Goal: Task Accomplishment & Management: Complete application form

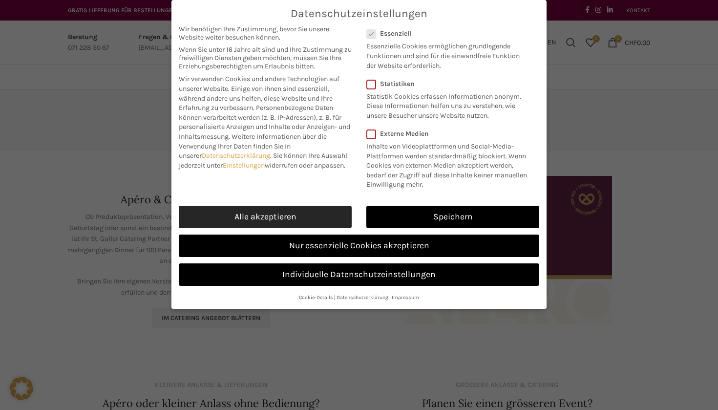
click at [314, 214] on link "Alle akzeptieren" at bounding box center [265, 217] width 173 height 22
checkbox input "true"
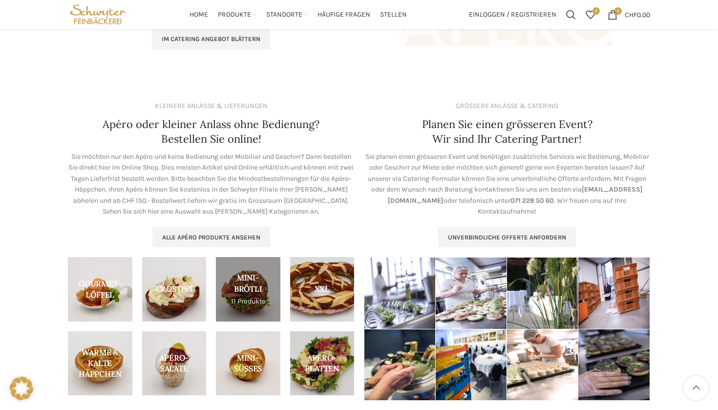
scroll to position [276, 0]
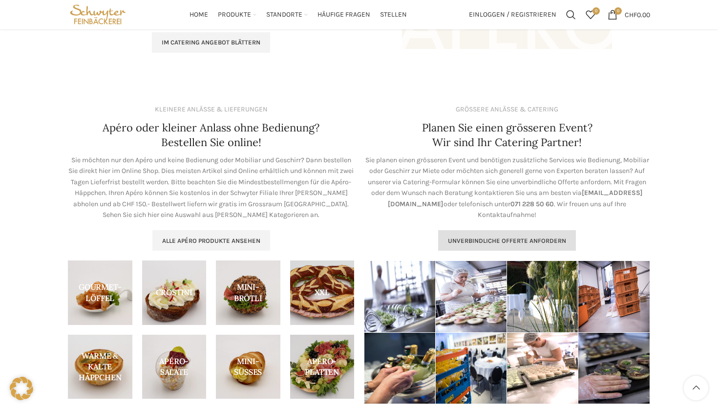
click at [465, 237] on span "Unverbindliche Offerte anfordern" at bounding box center [507, 241] width 118 height 8
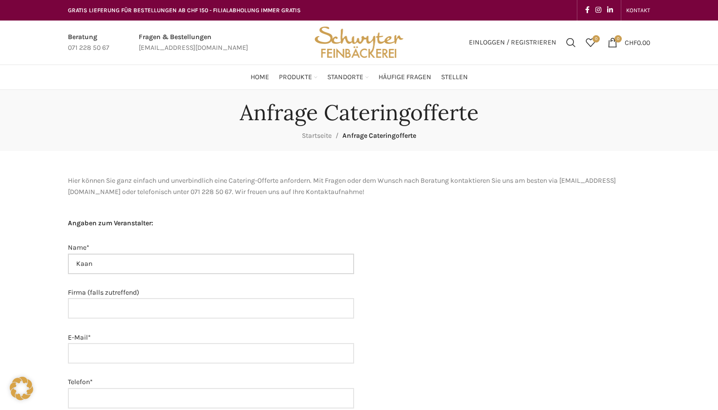
click at [155, 260] on input "Kaan" at bounding box center [211, 264] width 286 height 21
type input "[PERSON_NAME]"
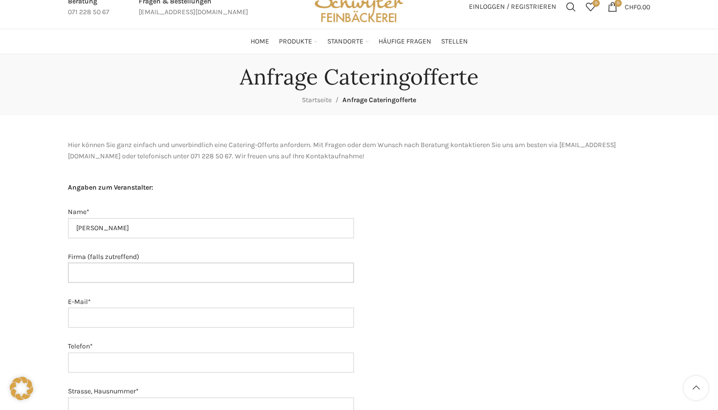
scroll to position [102, 0]
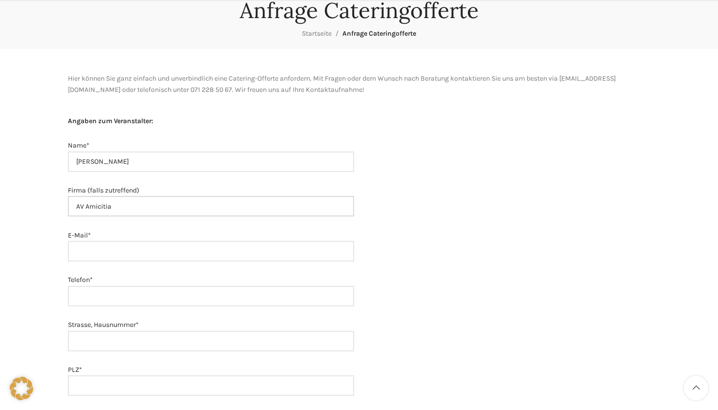
type input "AV Amicitia"
type input "k"
type input "[EMAIL_ADDRESS][DOMAIN_NAME]"
type input "076 766 10 10"
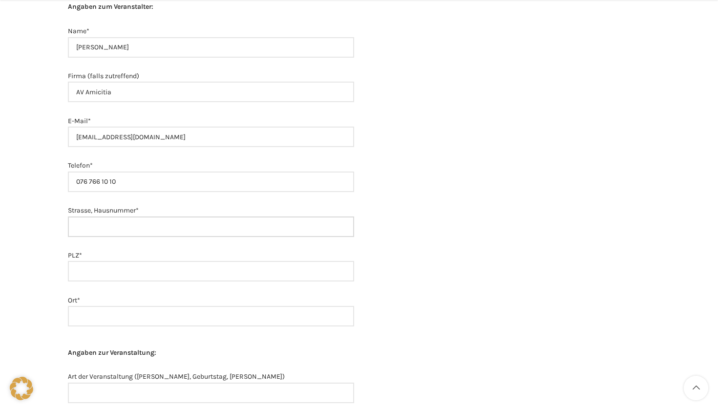
scroll to position [222, 0]
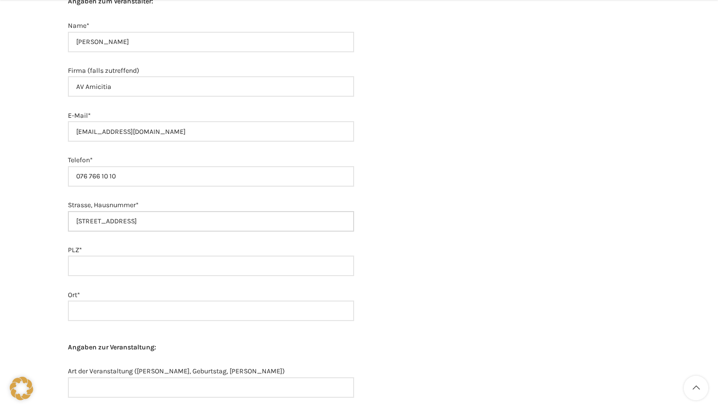
type input "[STREET_ADDRESS]"
type input "9000"
type input "[GEOGRAPHIC_DATA]"
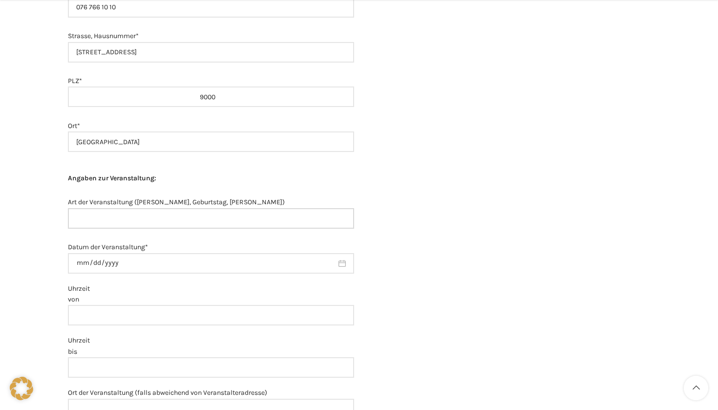
scroll to position [399, 0]
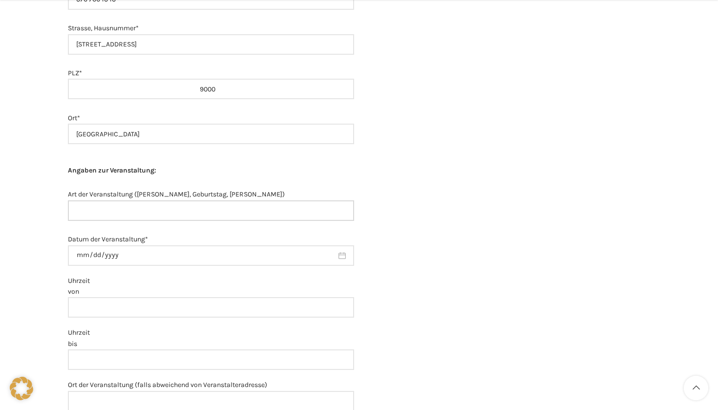
type input "H"
type input "Weihanchtsessen"
click at [120, 252] on input "Datum der Veranstaltung*" at bounding box center [211, 255] width 286 height 21
click at [172, 300] on input "Uhrzeit von" at bounding box center [211, 307] width 286 height 21
type input "17:00"
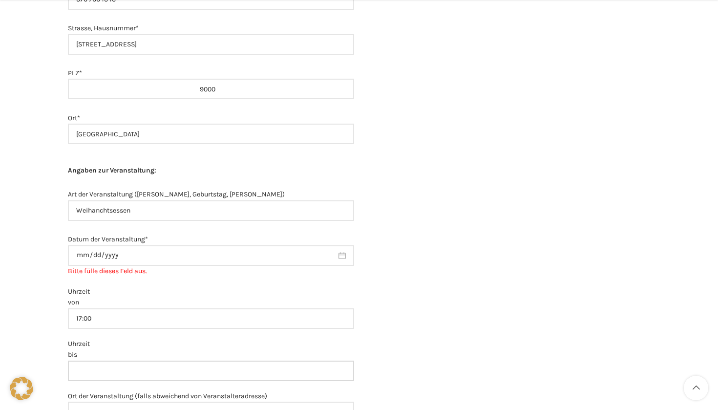
scroll to position [438, 0]
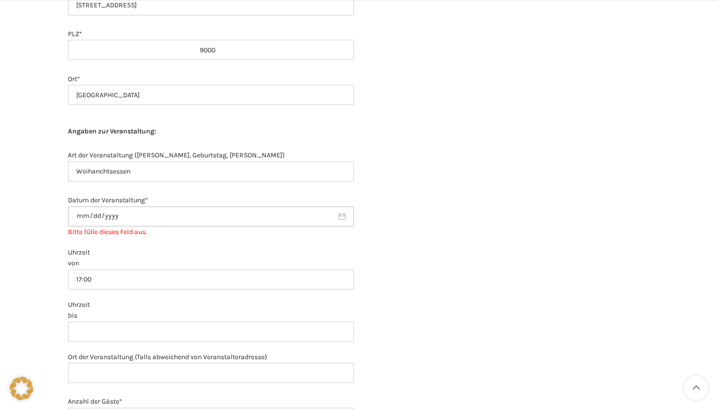
click at [124, 212] on input "Datum der Veranstaltung* Bitte fülle dieses Feld aus." at bounding box center [211, 216] width 286 height 21
type input "2025-12-13"
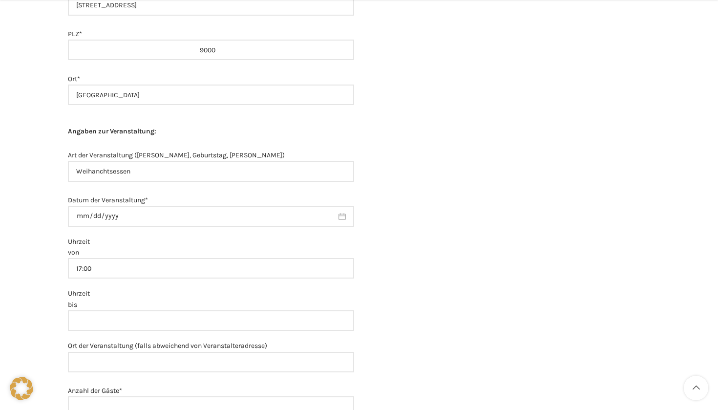
click at [175, 237] on label "Uhrzeit von 17:00" at bounding box center [211, 257] width 286 height 43
click at [175, 258] on input "17:00" at bounding box center [211, 268] width 286 height 21
click at [118, 313] on input "Uhrzeit bis" at bounding box center [211, 320] width 286 height 21
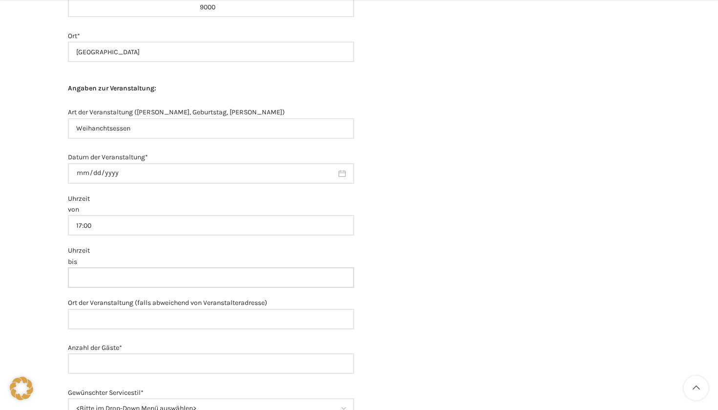
scroll to position [491, 0]
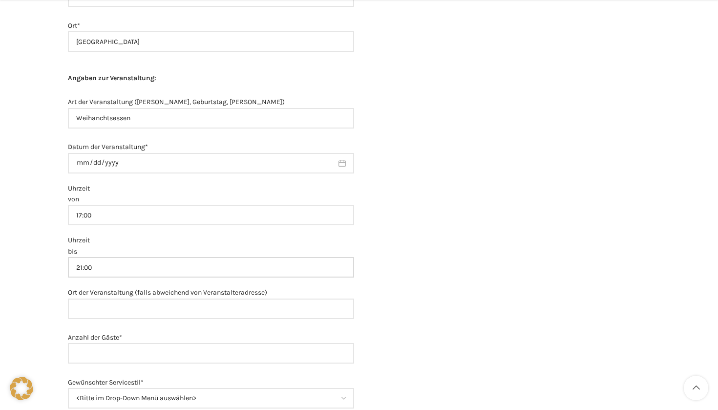
type input "21:00"
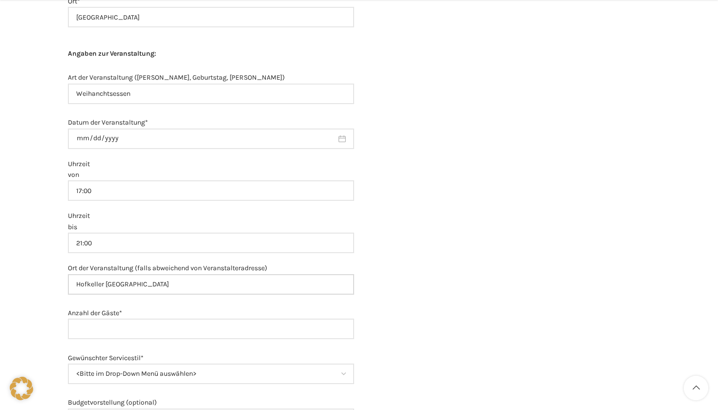
scroll to position [566, 0]
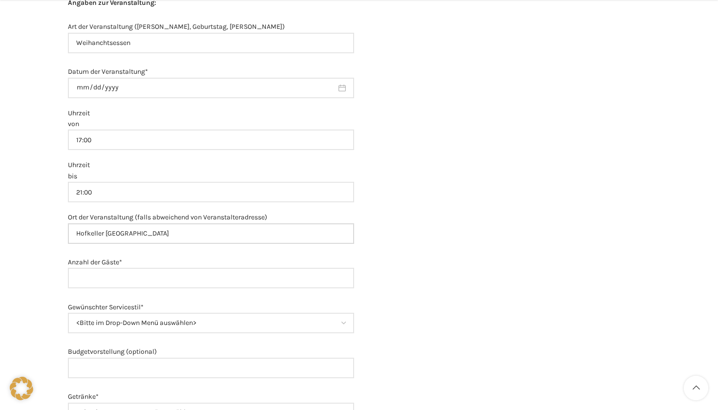
type input "Hofkeller St. Gallen"
click at [182, 279] on input "Anzahl der Gäste*" at bounding box center [211, 278] width 286 height 21
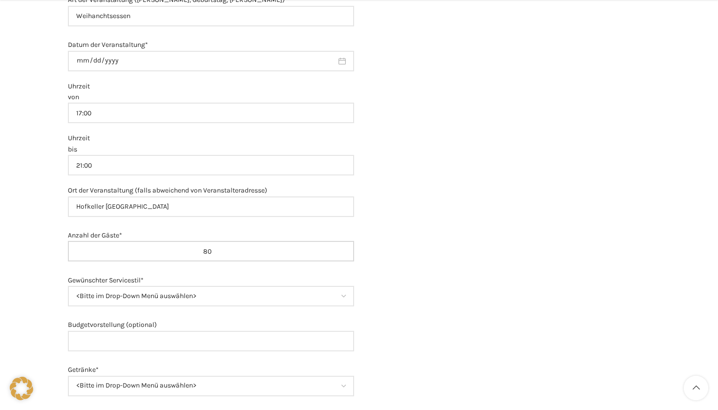
scroll to position [621, 0]
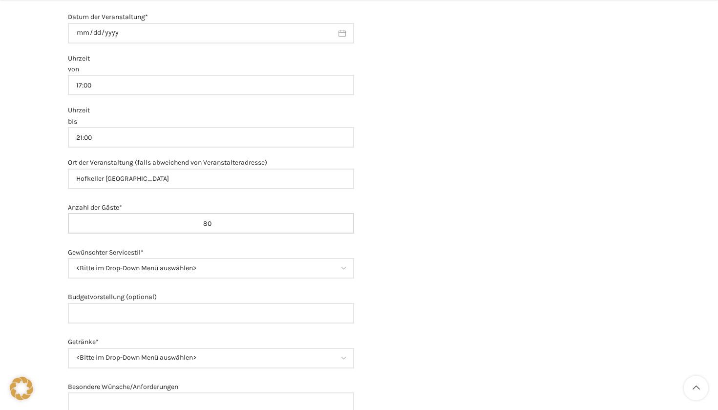
type input "80"
select select "Sonstiges (bitte bei Anmerkungen erläutern)"
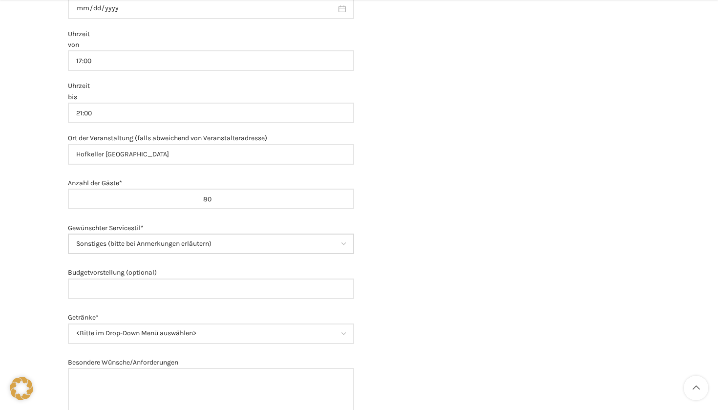
scroll to position [647, 0]
click at [199, 284] on input "Budgetvorstellung (optional)" at bounding box center [211, 287] width 286 height 21
type input "5000"
click at [362, 310] on div at bounding box center [507, 216] width 296 height 1322
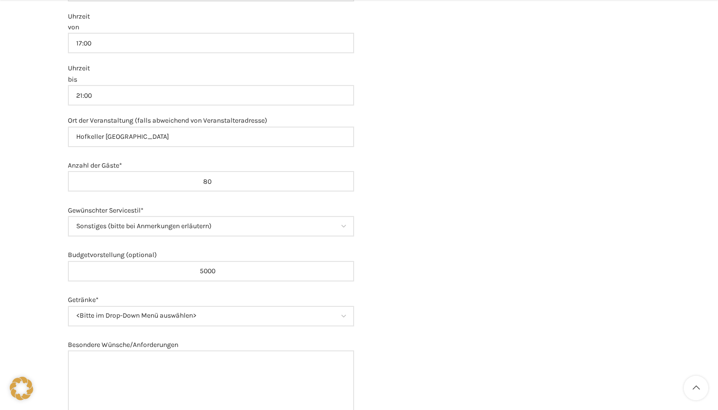
scroll to position [670, 0]
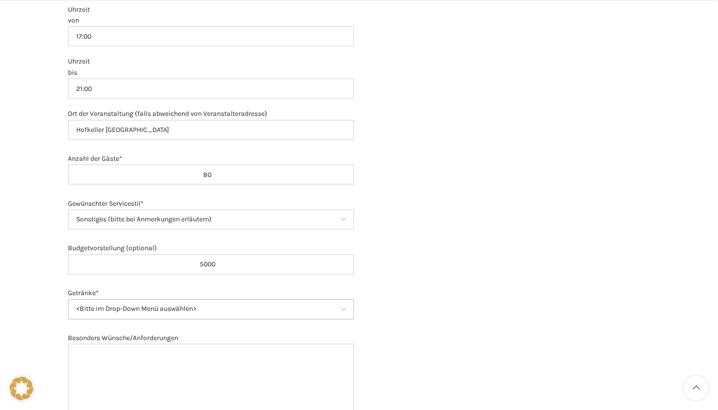
select select "Alkoholfrei"
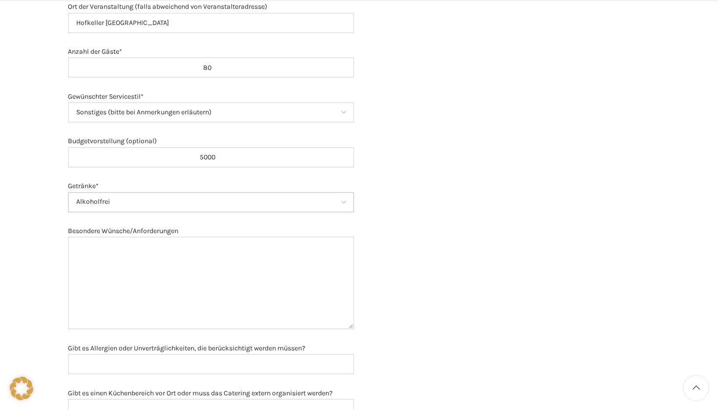
scroll to position [791, 0]
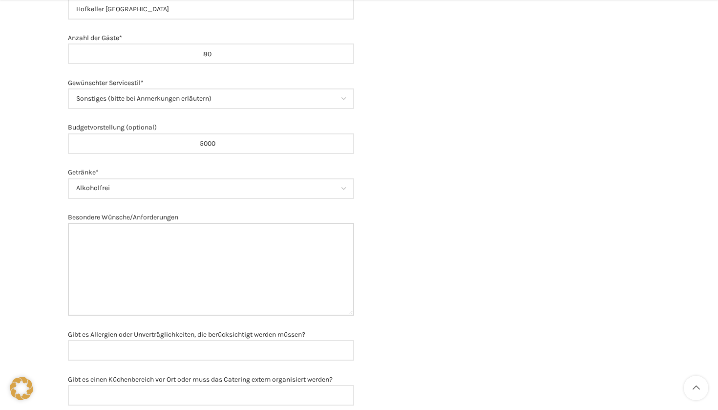
click at [210, 266] on textarea "Besondere Wünsche/Anforderungen" at bounding box center [211, 269] width 286 height 93
paste textarea "Guten Tag … Ich würde bei Ihnen gerne ein Angebot für Ihren Catering Service an…"
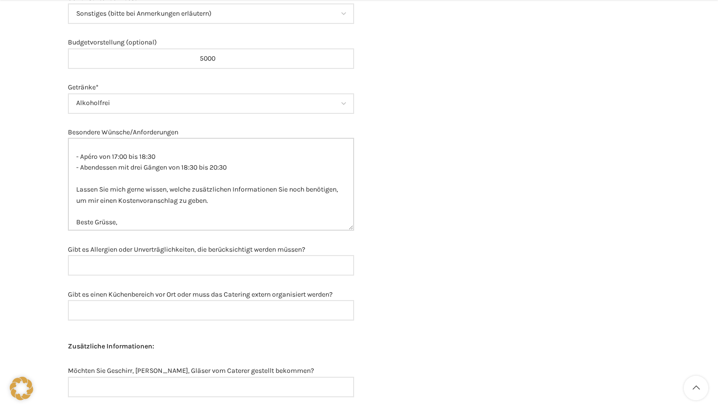
scroll to position [894, 0]
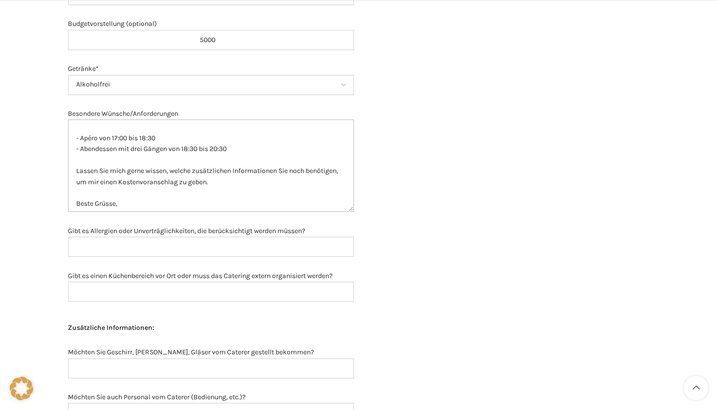
type textarea "Guten Tag … Ich würde bei Ihnen gerne ein Angebot für Ihren Catering Service an…"
click at [171, 242] on input "Gibt es Allergien oder Unverträglichkeiten, die berücksichtigt werden müssen?" at bounding box center [211, 246] width 286 height 21
type input "Nein"
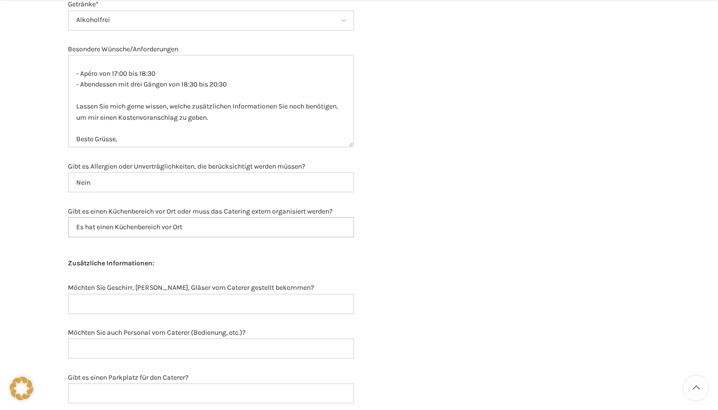
scroll to position [984, 0]
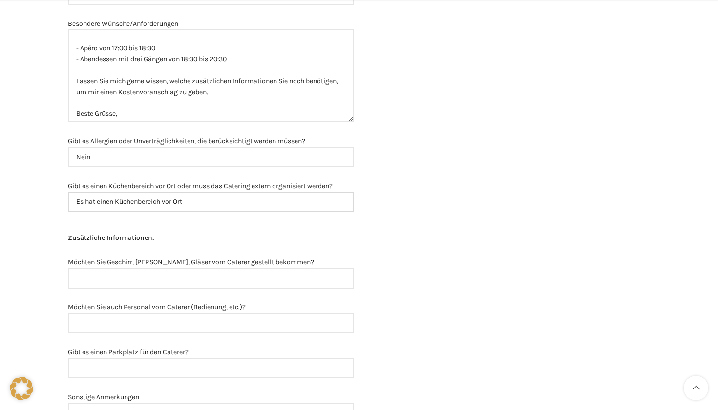
type input "Es hat einen Küchenbereich vor Ort"
click at [158, 268] on input "Möchten Sie Geschirr, Besteck, Gläser vom Caterer gestellt bekommen?" at bounding box center [211, 278] width 286 height 21
type input "Ja"
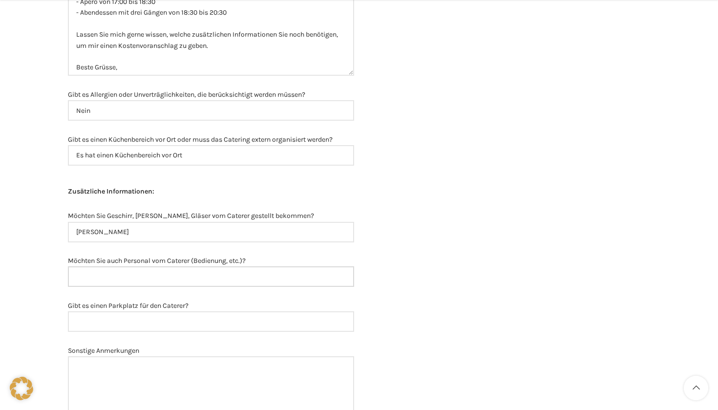
scroll to position [1036, 0]
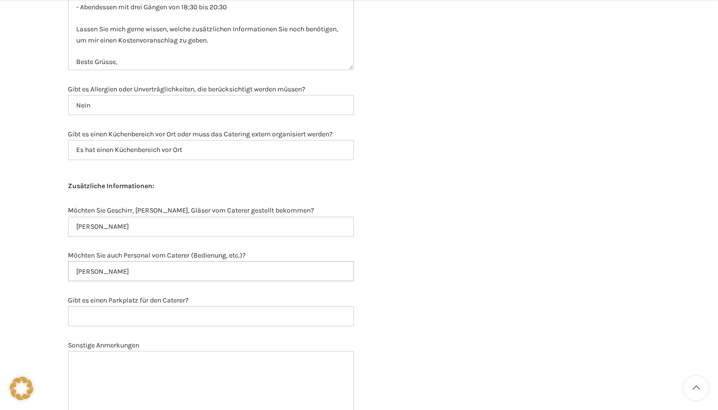
type input "Ja"
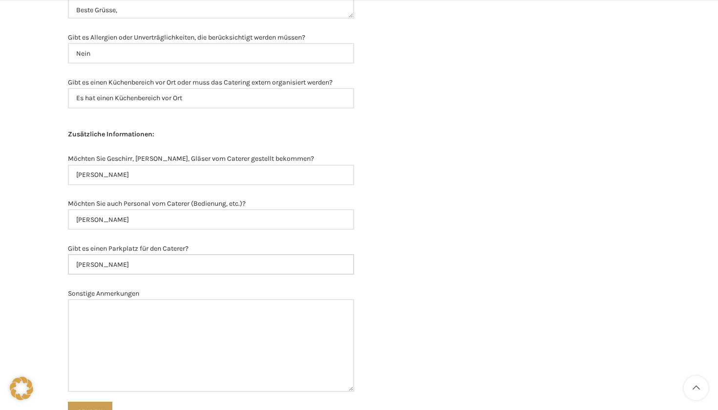
scroll to position [1105, 0]
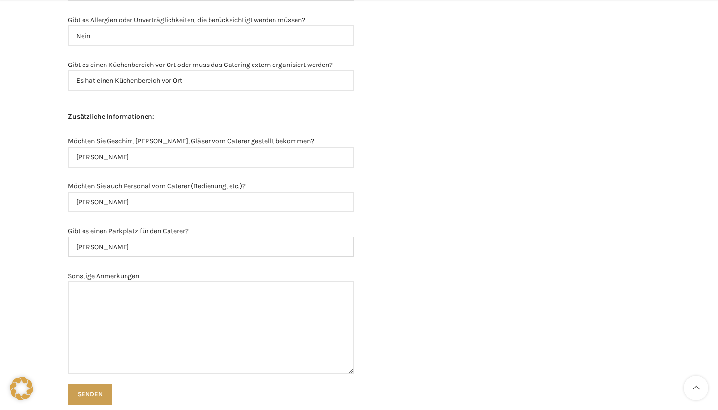
type input "Ja"
click at [124, 296] on textarea "Sonstige Anmerkungen" at bounding box center [211, 327] width 286 height 93
paste textarea "Guten Tag … Ich würde bei Ihnen gerne ein Angebot für Ihren Catering Service an…"
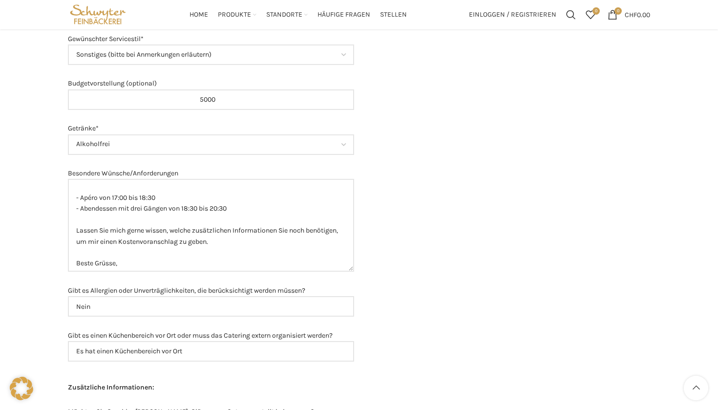
scroll to position [831, 0]
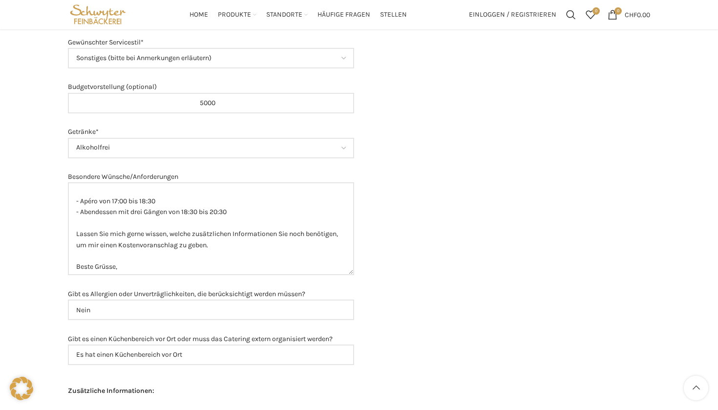
type textarea "Guten Tag … Ich würde bei Ihnen gerne ein Angebot für Ihren Catering Service an…"
drag, startPoint x: 147, startPoint y: 254, endPoint x: 63, endPoint y: 172, distance: 117.5
click at [63, 172] on main "Hier können Sie ganz einfach und unverbindlich eine Catering-Offerte anfordern.…" at bounding box center [359, 16] width 597 height 1393
type textarea "Guten Tag … Ich würde bei Ihnen gerne ein Angebot für Ihren Catering Service an…"
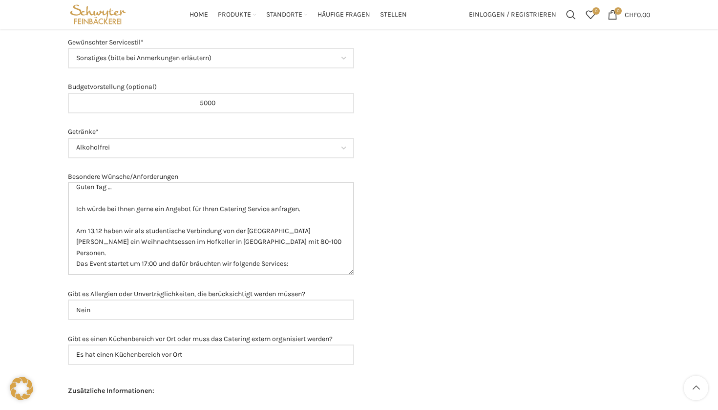
scroll to position [0, 0]
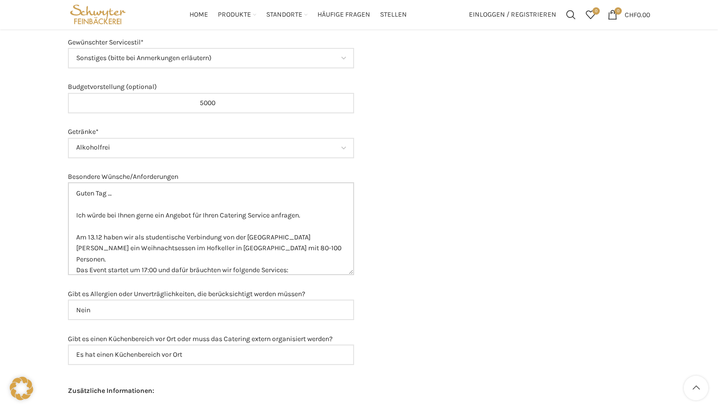
drag, startPoint x: 131, startPoint y: 258, endPoint x: 52, endPoint y: 136, distance: 145.4
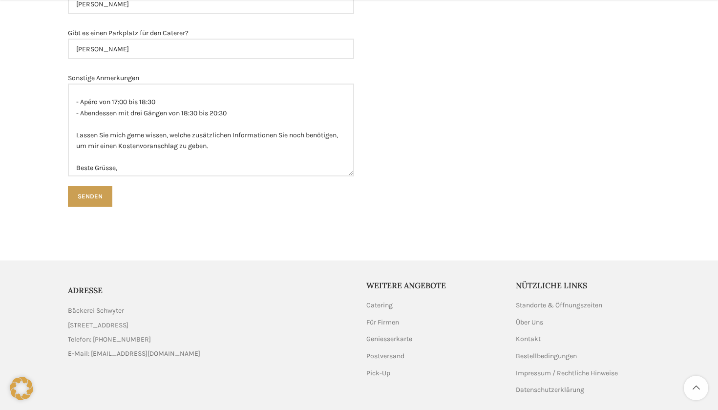
scroll to position [1314, 0]
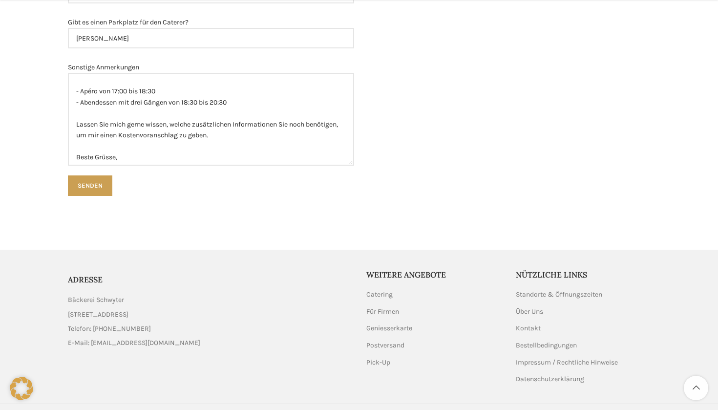
type textarea "Es bräuchte ungefähr 15 Vegetarische Menus"
drag, startPoint x: 140, startPoint y: 148, endPoint x: 72, endPoint y: 134, distance: 69.3
click at [72, 134] on textarea "Guten Tag … Ich würde bei Ihnen gerne ein Angebot für Ihren Catering Service an…" at bounding box center [211, 119] width 286 height 93
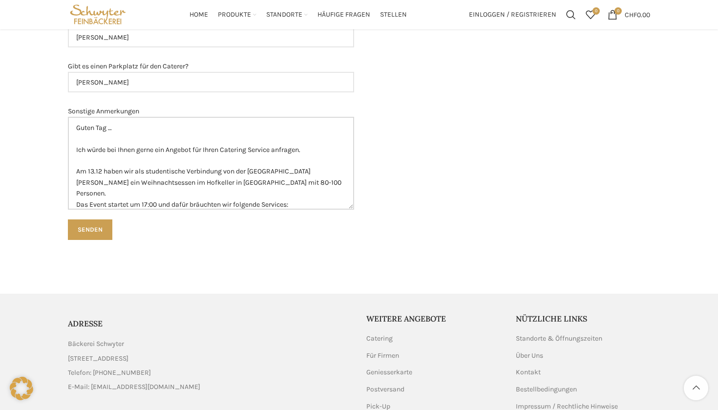
scroll to position [1268, 0]
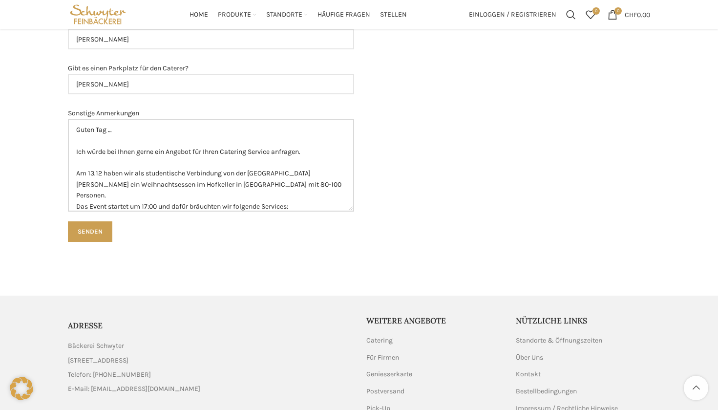
click at [134, 119] on textarea "Guten Tag … Ich würde bei Ihnen gerne ein Angebot für Ihren Catering Service an…" at bounding box center [211, 165] width 286 height 93
type textarea "Guten Tag Ich würde bei Ihnen gerne ein Angebot für Ihren Catering Service anfr…"
click at [93, 221] on input "Senden" at bounding box center [90, 231] width 44 height 21
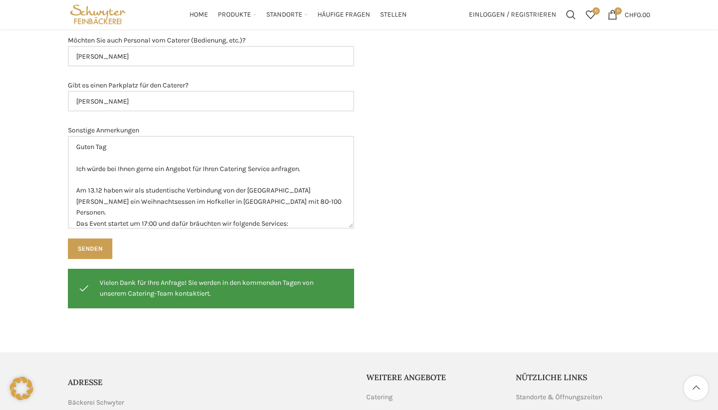
scroll to position [1248, 0]
